Goal: Navigation & Orientation: Find specific page/section

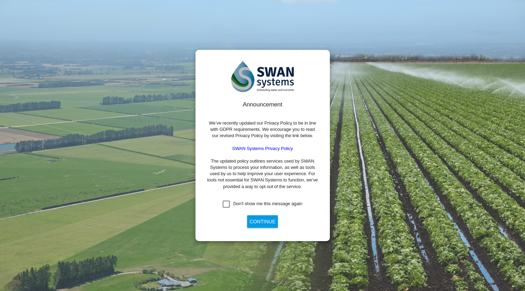
click at [225, 206] on div "Don't show me this message again" at bounding box center [226, 204] width 7 height 7
click at [261, 225] on button "Continue" at bounding box center [262, 221] width 31 height 13
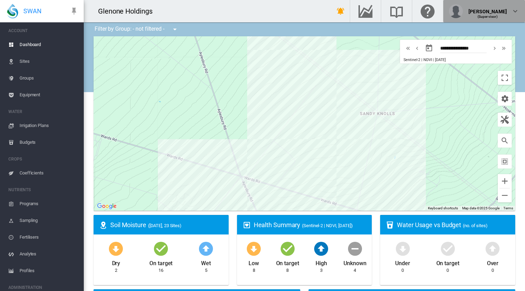
click at [515, 10] on md-icon "icon-chevron-down" at bounding box center [515, 11] width 8 height 8
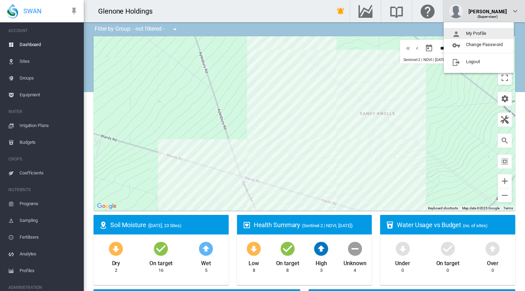
click at [515, 10] on md-backdrop at bounding box center [262, 145] width 525 height 291
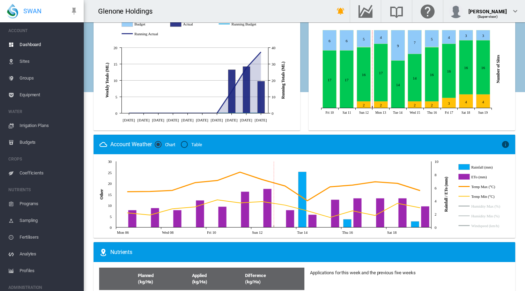
scroll to position [349, 0]
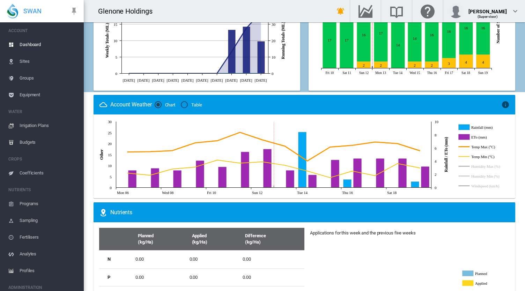
click at [463, 127] on icon "Rainfall (mm)" at bounding box center [463, 127] width 11 height 6
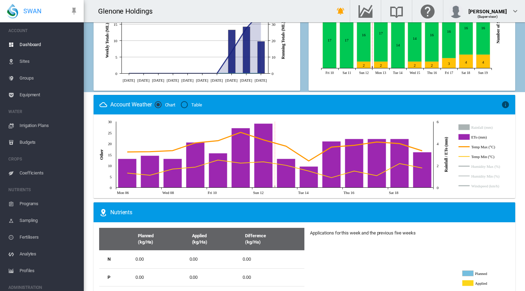
click at [463, 127] on icon "Rainfall (mm)" at bounding box center [463, 127] width 11 height 6
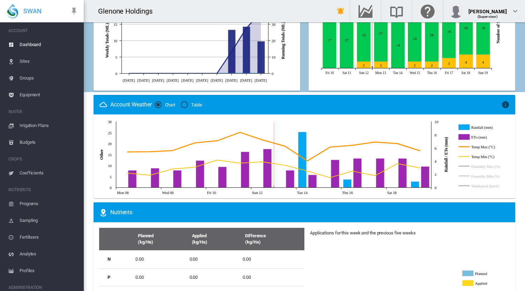
click at [463, 136] on icon "ETo (mm)" at bounding box center [463, 137] width 11 height 6
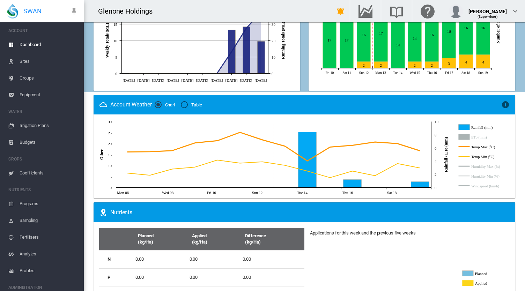
click at [463, 136] on icon "ETo (mm)" at bounding box center [463, 137] width 11 height 6
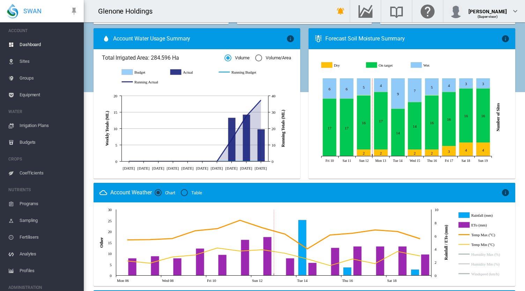
scroll to position [185, 0]
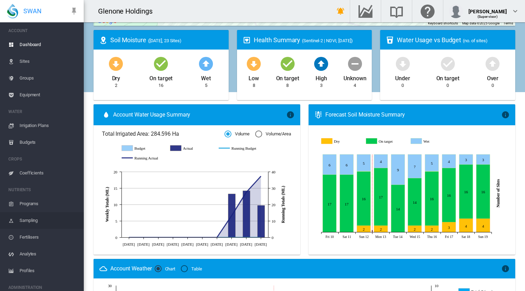
click at [28, 222] on span "Sampling" at bounding box center [49, 220] width 59 height 17
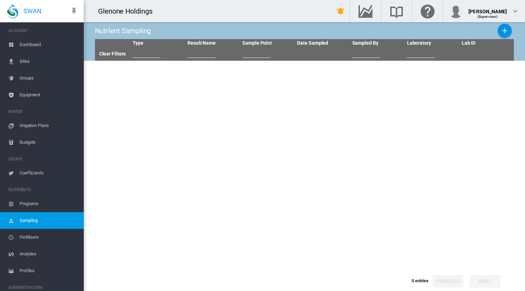
click at [32, 171] on span "Coefficients" at bounding box center [49, 173] width 59 height 17
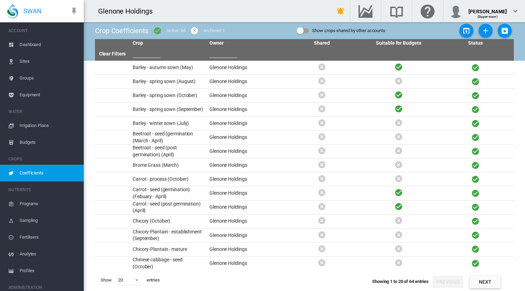
click at [28, 44] on span "Dashboard" at bounding box center [49, 44] width 59 height 17
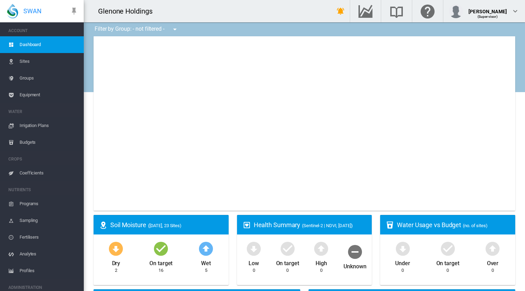
type input "**********"
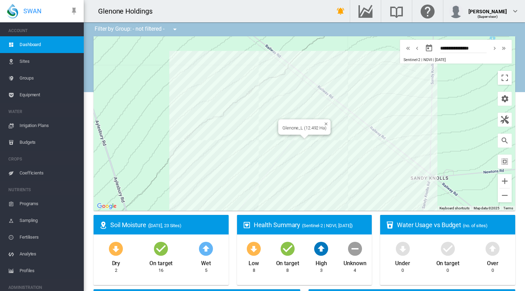
click at [315, 143] on div "Glenone_L (12.492 Ha)" at bounding box center [305, 123] width 422 height 175
